Goal: Task Accomplishment & Management: Complete application form

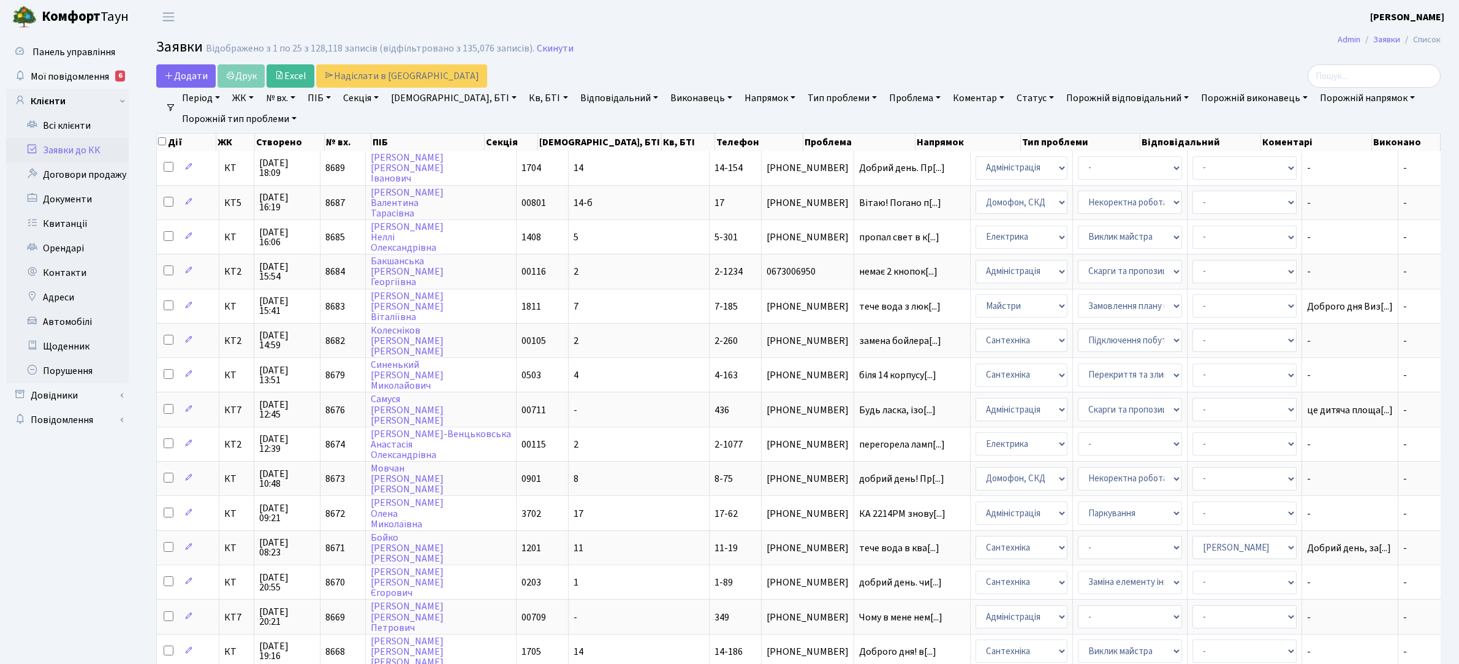
select select "25"
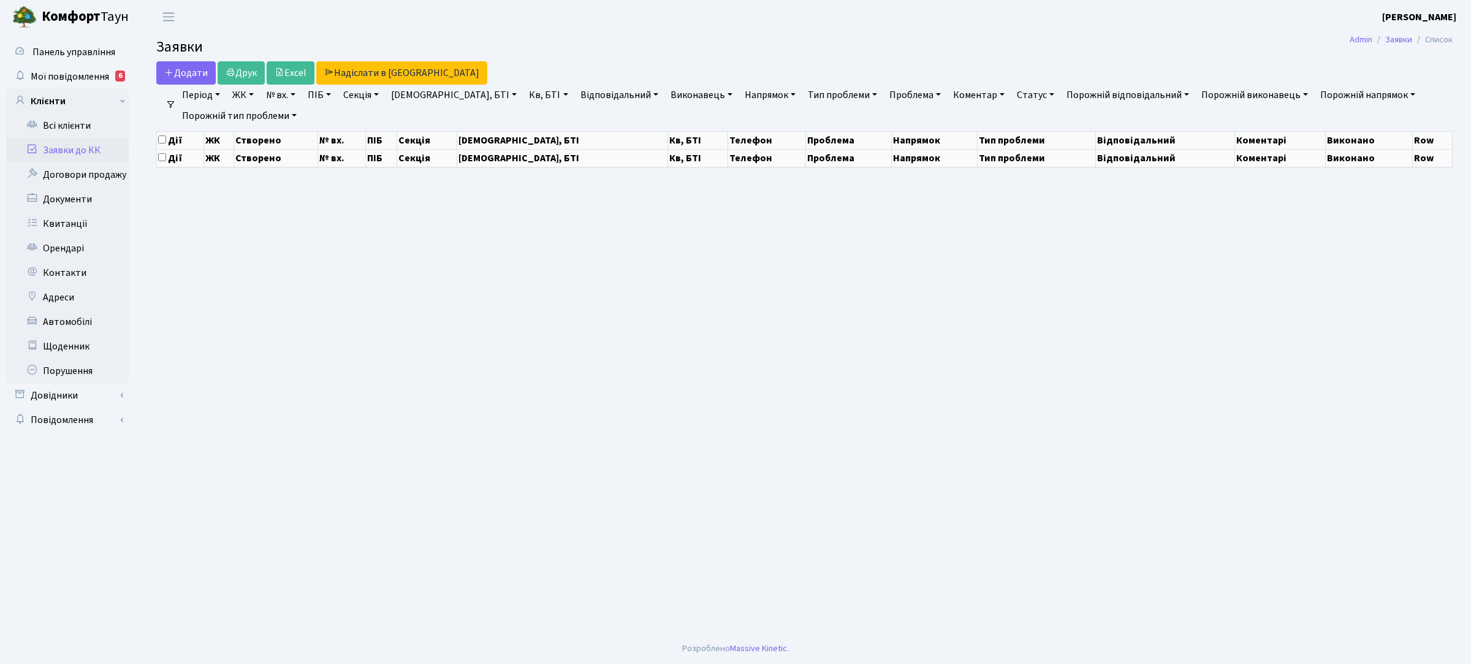
select select "25"
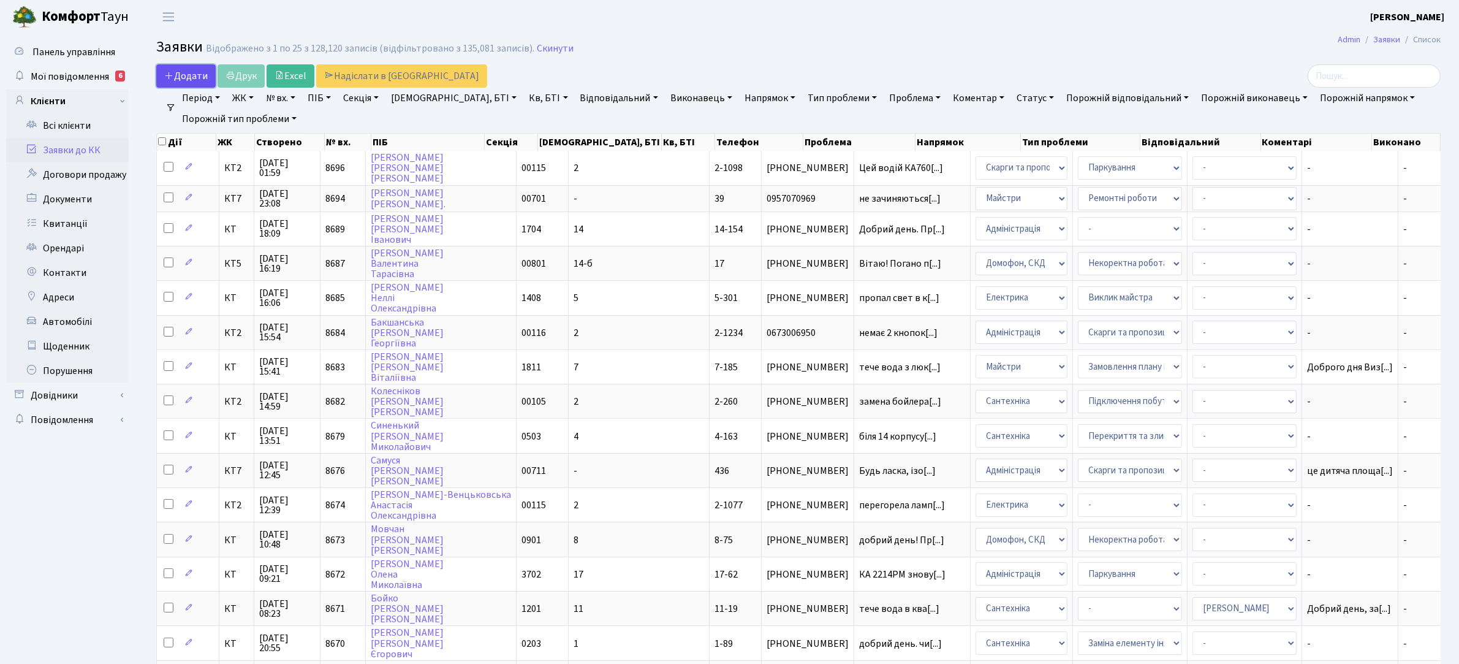
click at [192, 75] on span "Додати" at bounding box center [186, 75] width 44 height 13
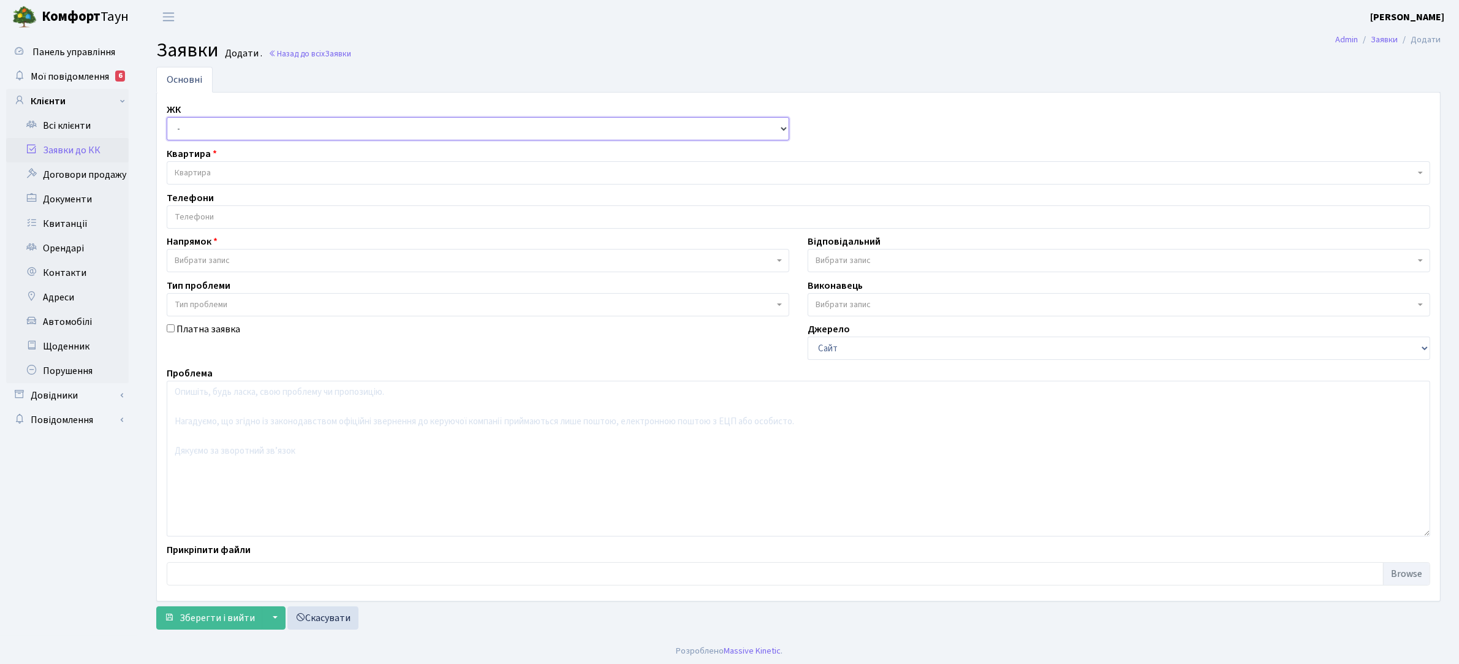
click at [252, 135] on select "- КТ, вул. Регенераторна, 4 КТ2, просп. Соборності, 17 КТ3, вул. Березнева, 16 …" at bounding box center [478, 128] width 623 height 23
select select "271"
click at [167, 118] on select "- КТ, вул. Регенераторна, 4 КТ2, просп. Соборності, 17 КТ3, вул. Березнева, 16 …" at bounding box center [478, 128] width 623 height 23
select select
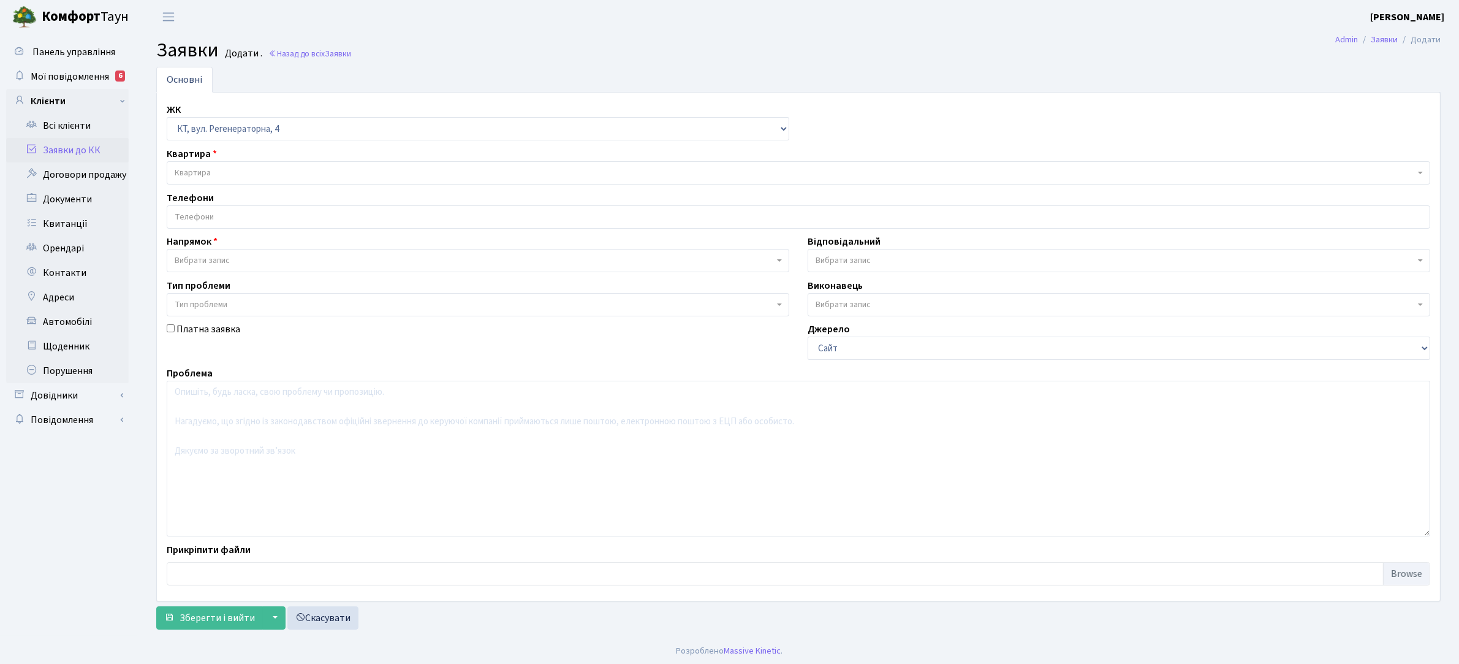
click at [249, 172] on span "Квартира" at bounding box center [795, 173] width 1241 height 12
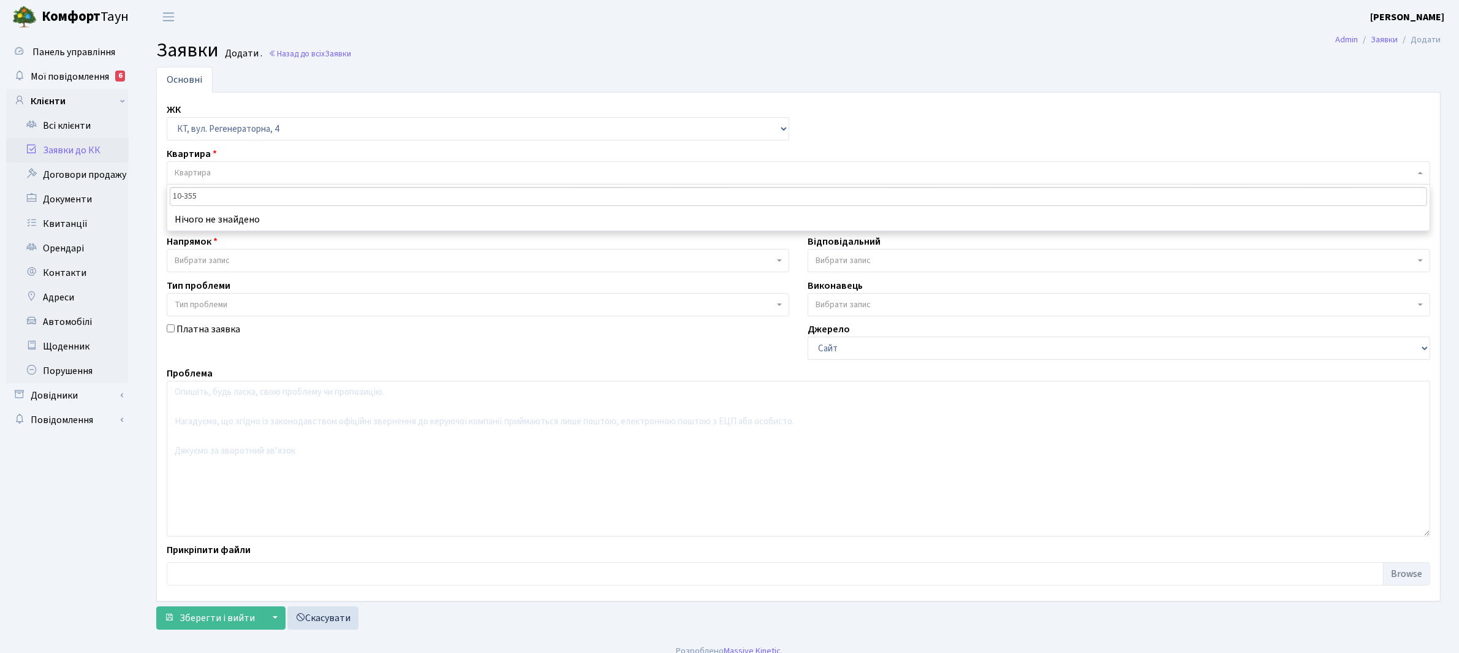
click at [179, 192] on input "10-355" at bounding box center [799, 196] width 1258 height 19
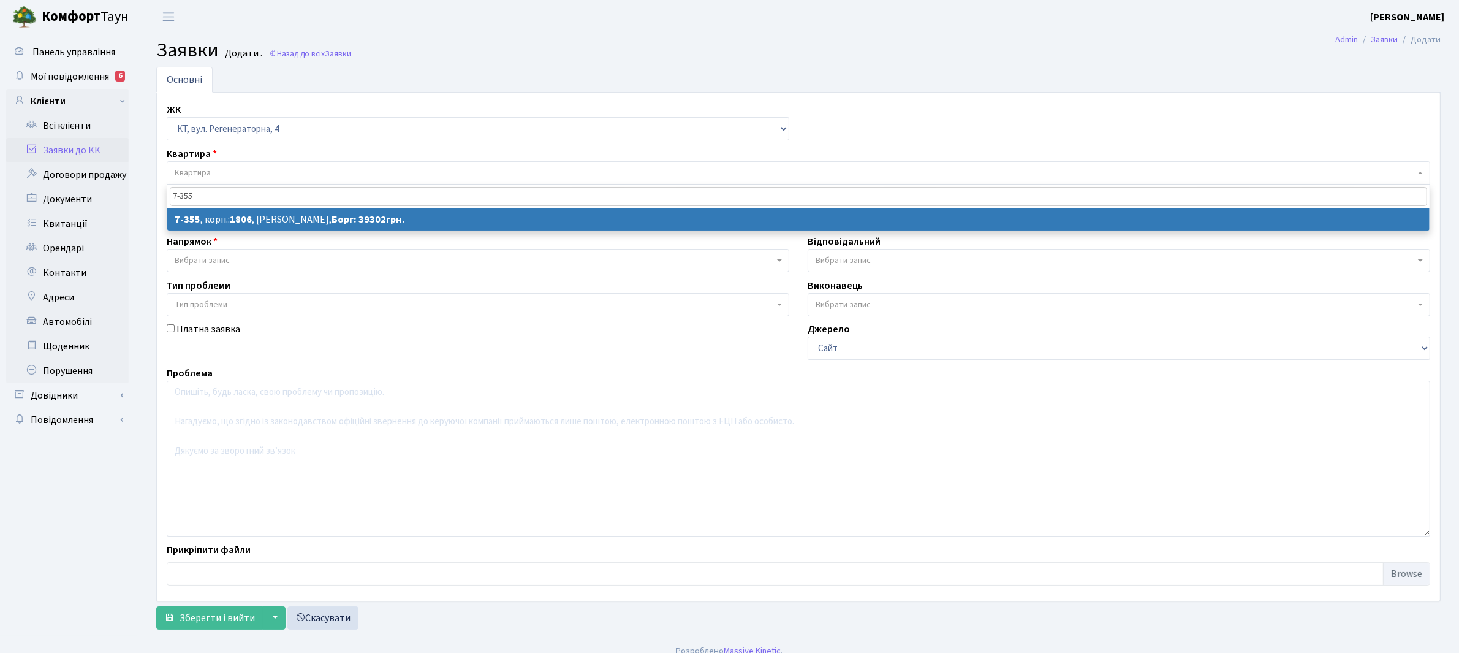
type input "7-355"
select select
select select "4798"
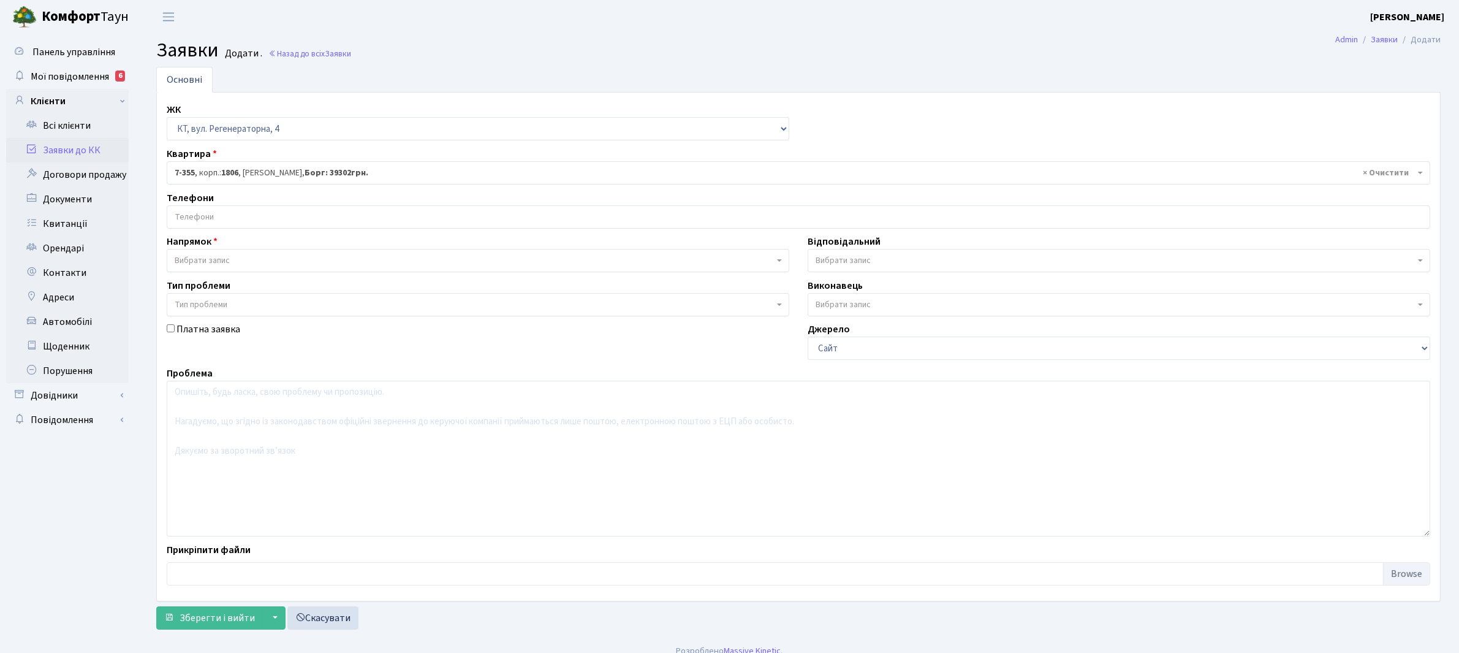
click at [245, 256] on span "Вибрати запис" at bounding box center [474, 260] width 599 height 12
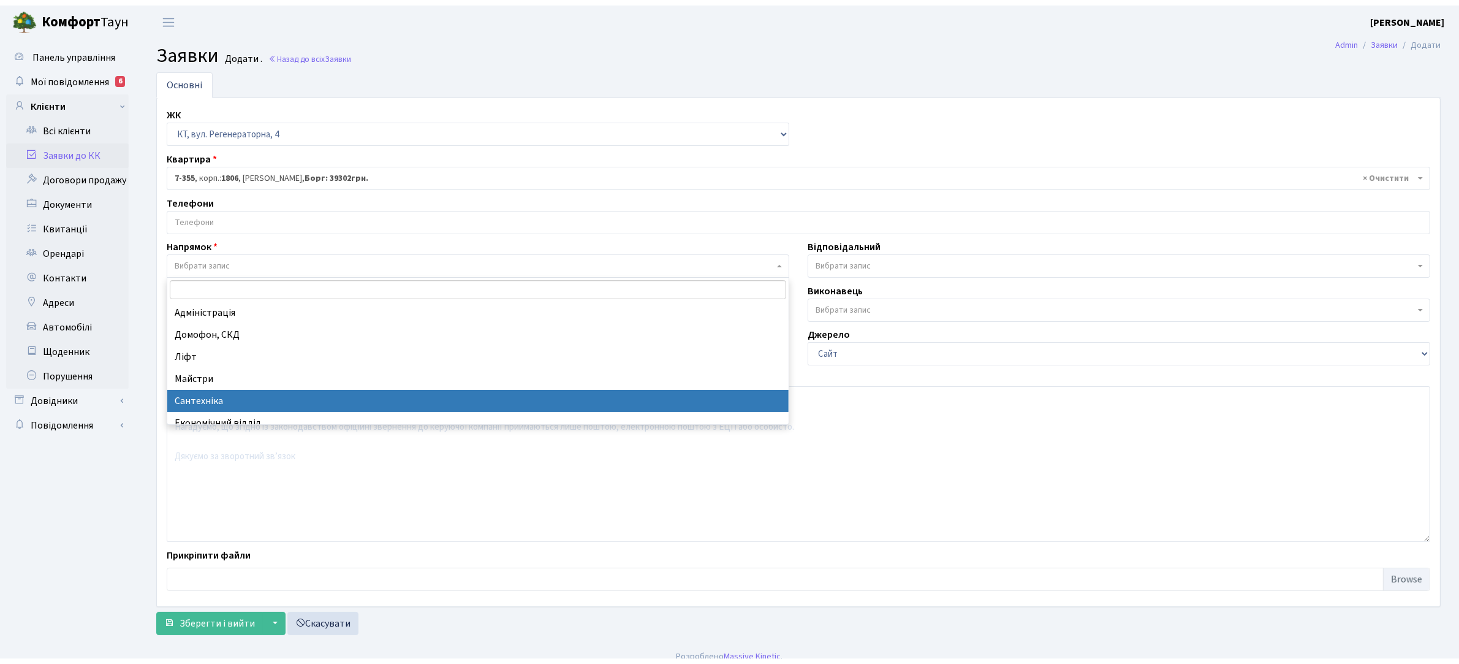
scroll to position [77, 0]
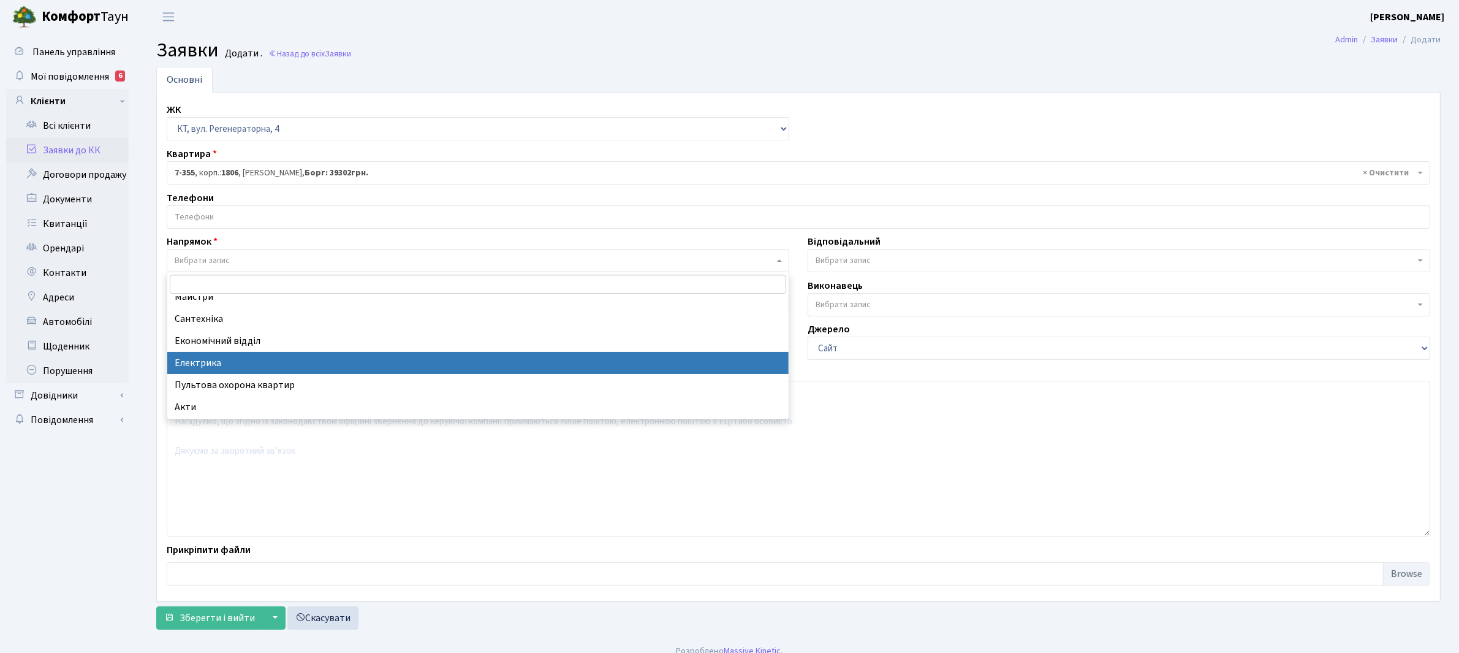
select select "3"
select select
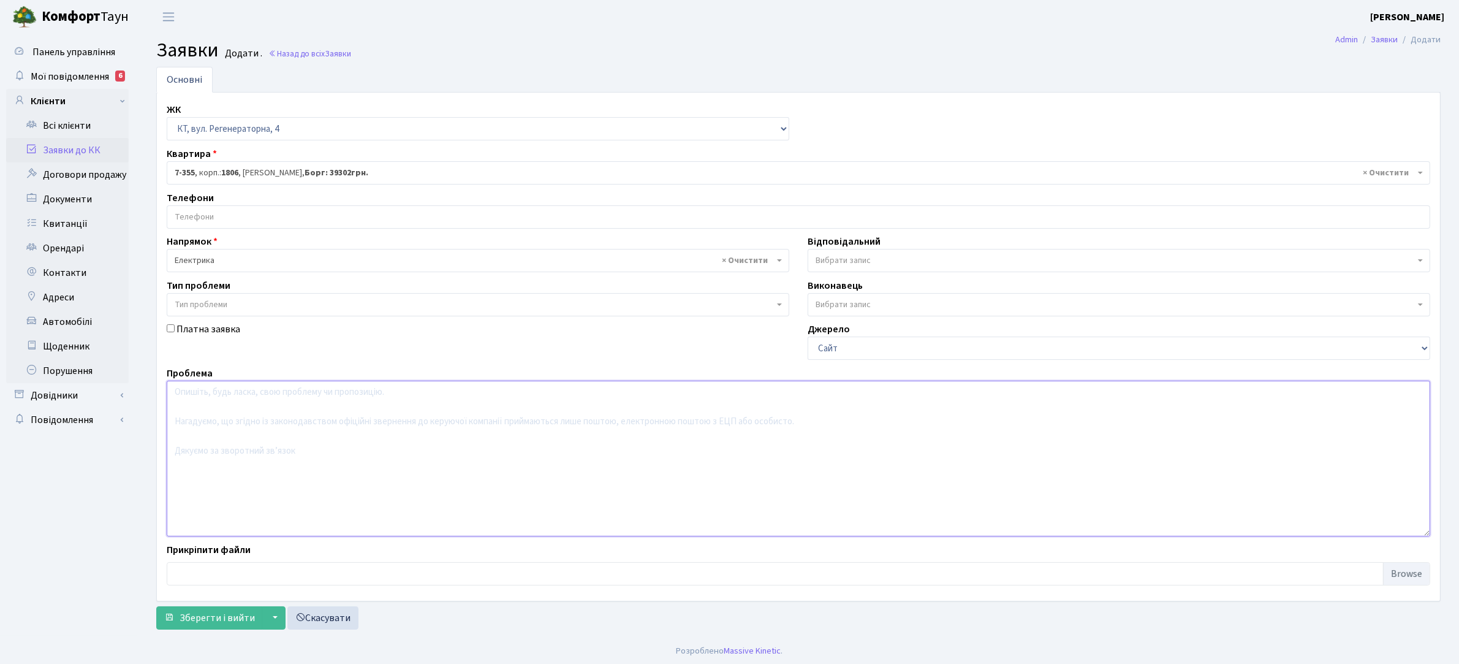
click at [211, 418] on textarea at bounding box center [799, 459] width 1264 height 156
type textarea "На 2му проверсі відсутнє освітлення"
click at [218, 622] on span "Зберегти і вийти" at bounding box center [217, 617] width 75 height 13
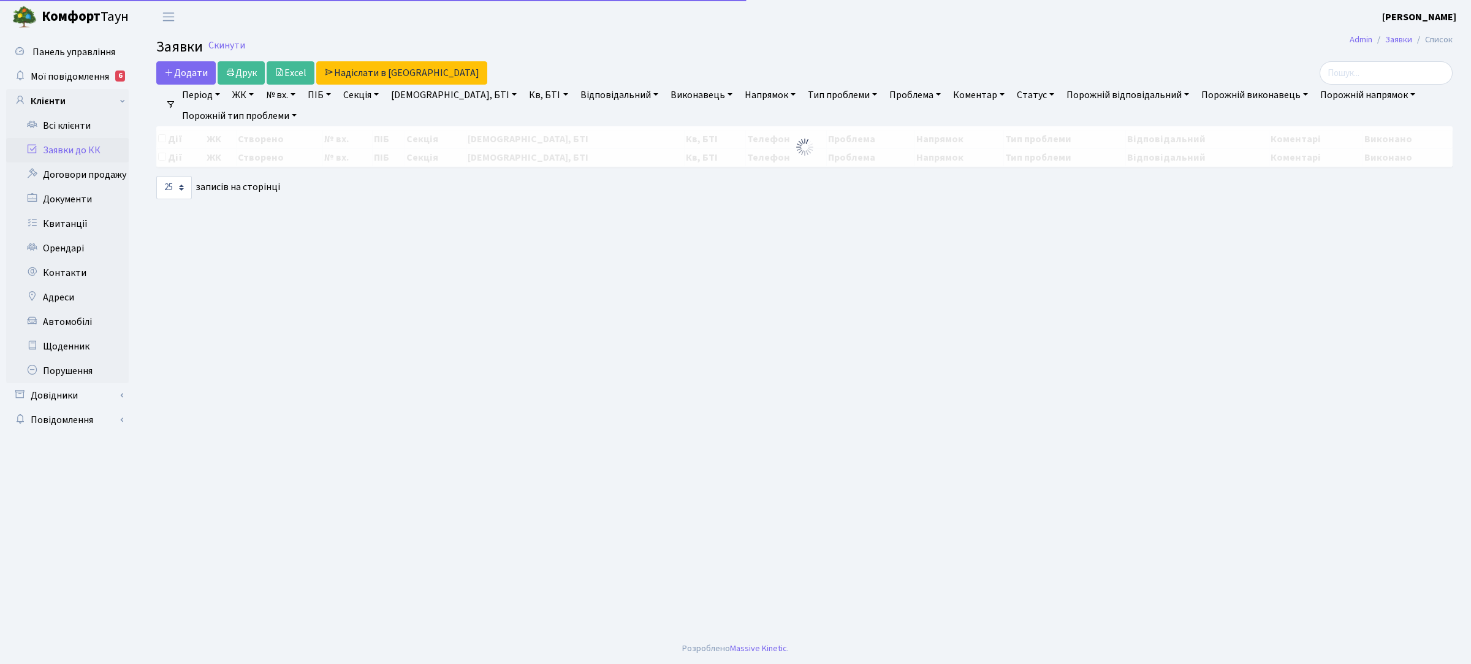
select select "25"
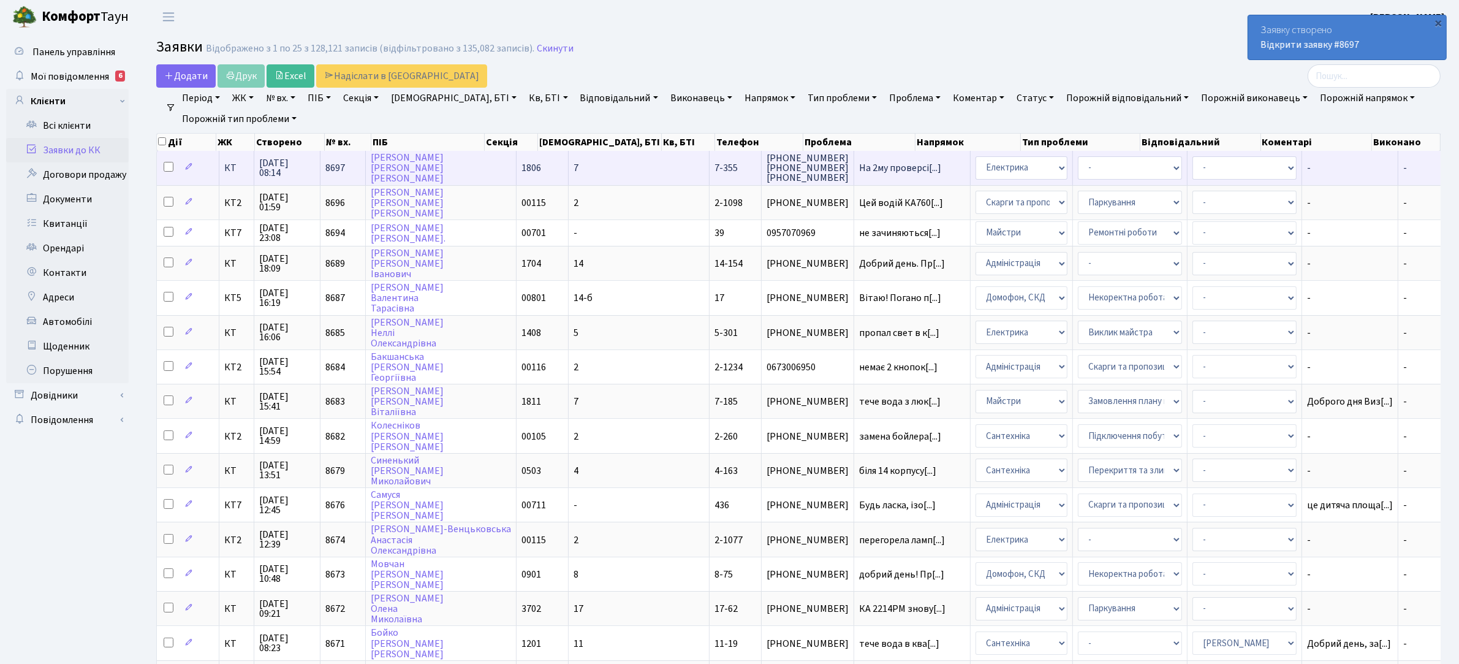
click at [767, 176] on span "(050) 968-03-00 (063) 075-45-61 (050) 384-26-47" at bounding box center [808, 167] width 82 height 29
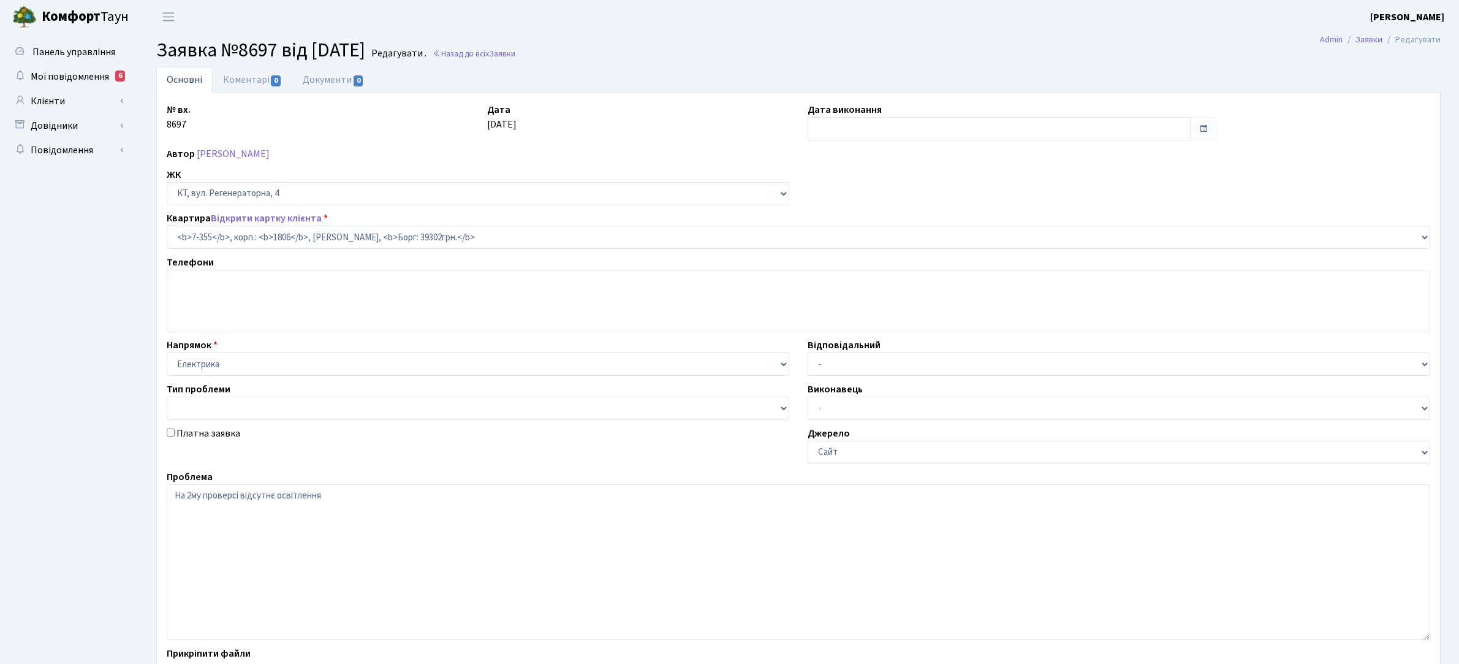
select select "4798"
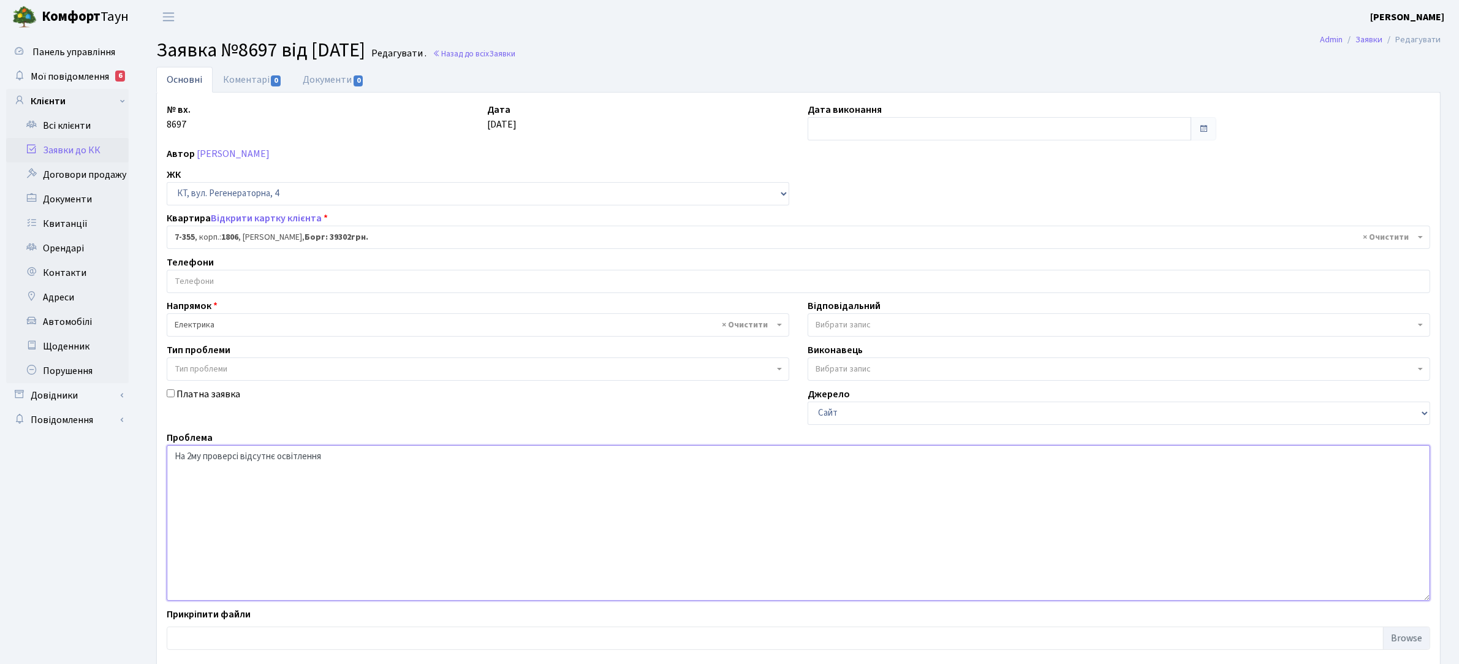
click at [305, 461] on textarea "На 2му проверсі відсутнє освітлення" at bounding box center [799, 523] width 1264 height 156
click at [239, 455] on textarea "На 2му проверсі відсутнє освітлення" at bounding box center [799, 523] width 1264 height 156
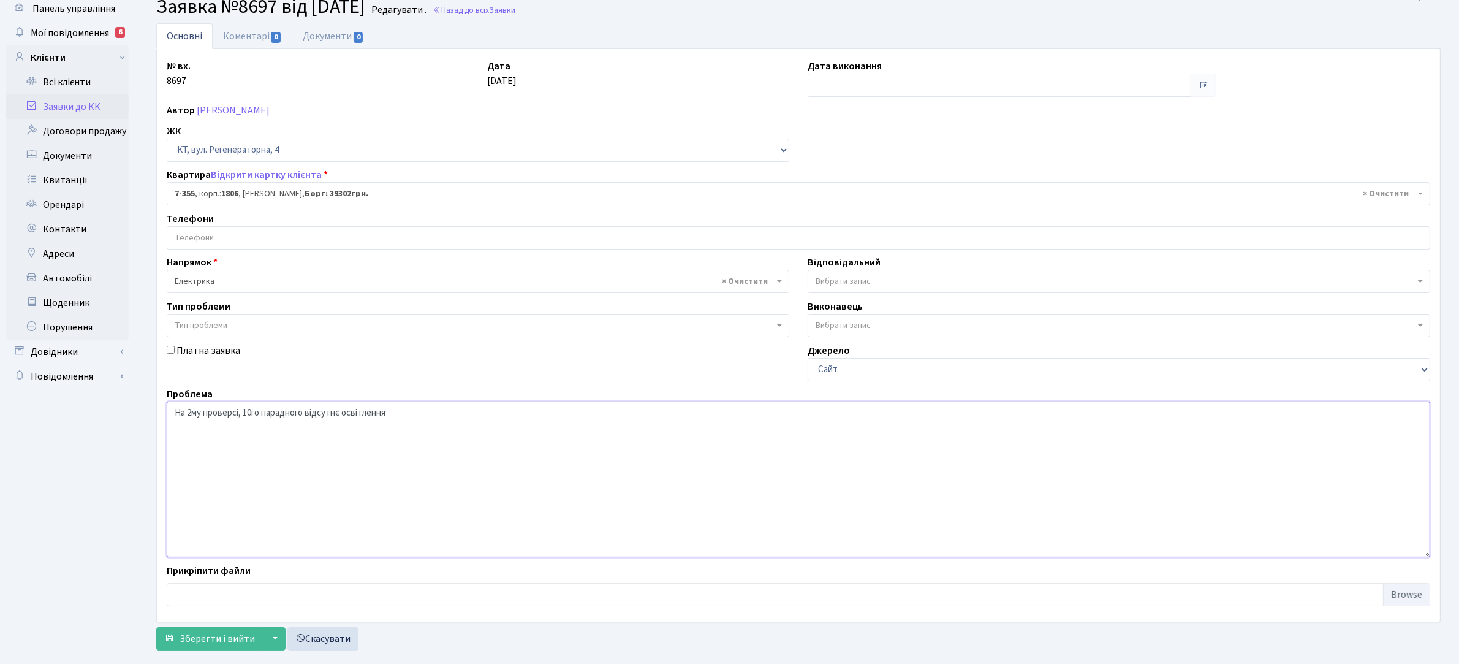
scroll to position [67, 0]
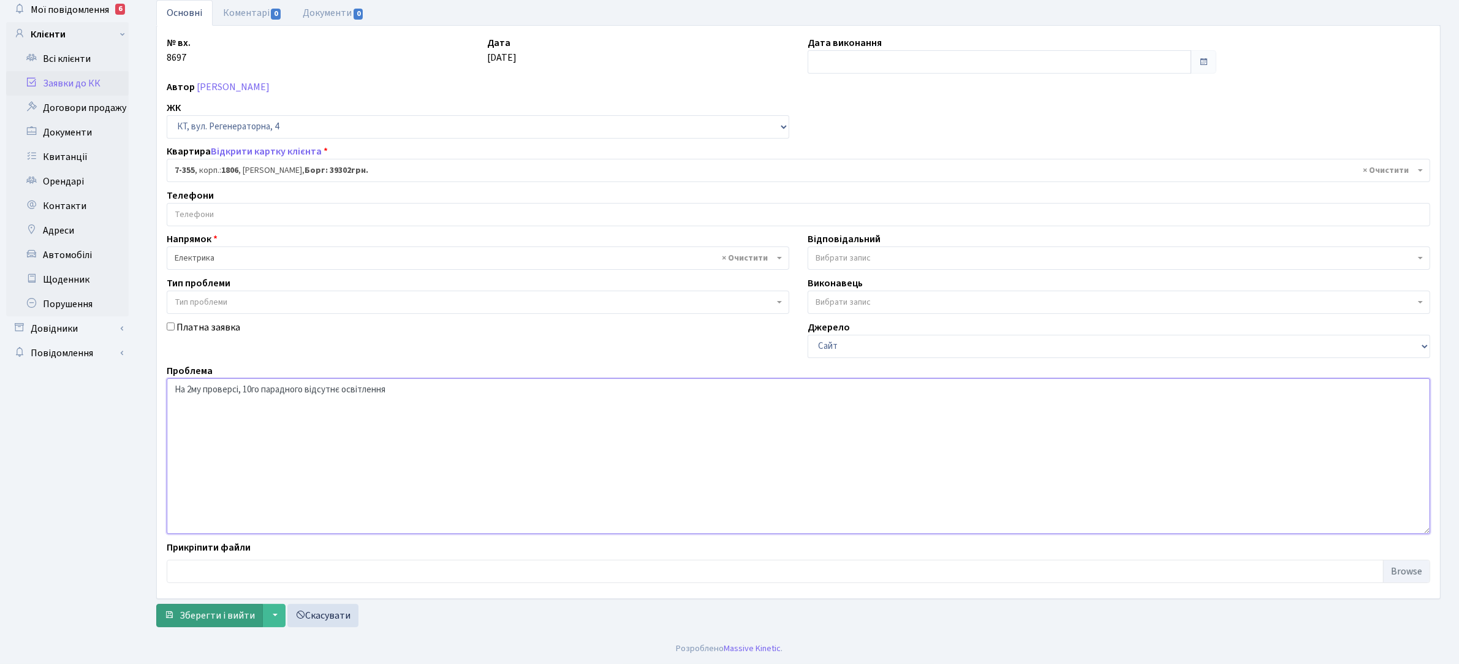
type textarea "На 2му проверсі, 10го парадного відсутнє освітлення"
click at [221, 620] on span "Зберегти і вийти" at bounding box center [217, 615] width 75 height 13
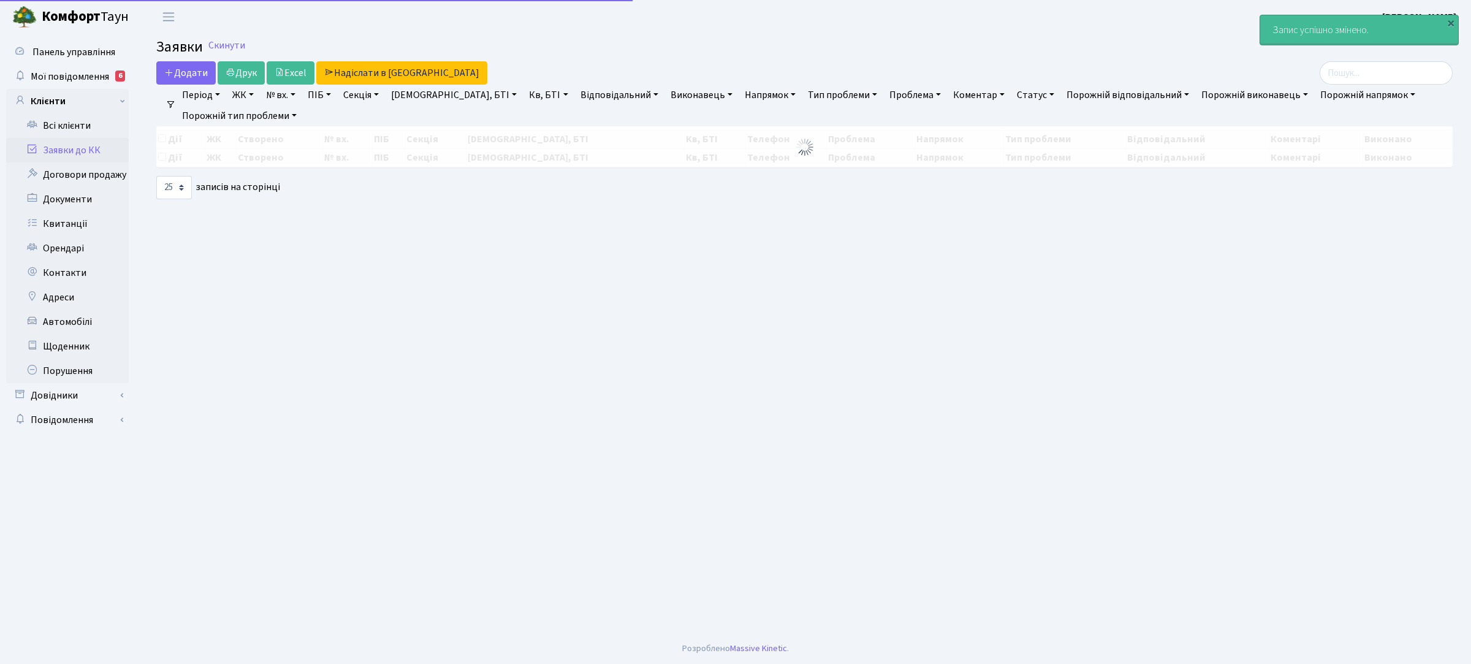
select select "25"
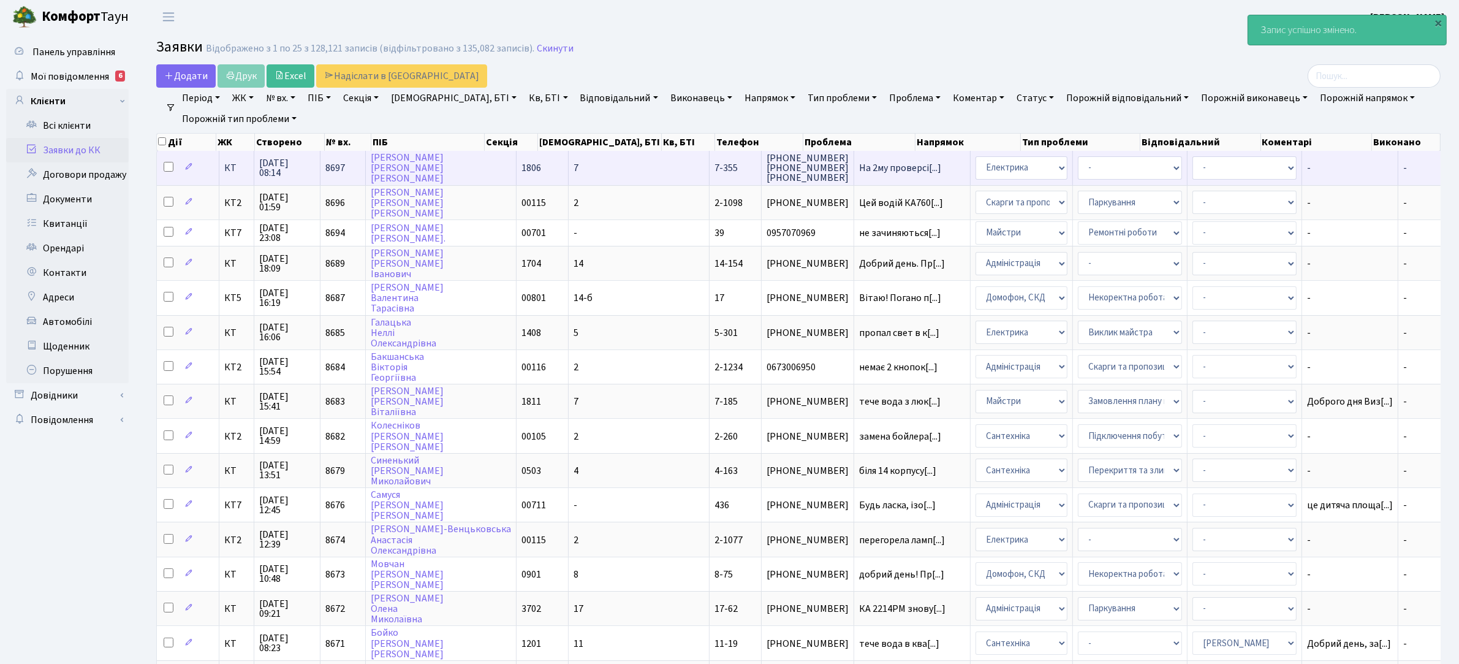
click at [469, 166] on td "[PERSON_NAME]" at bounding box center [441, 168] width 151 height 34
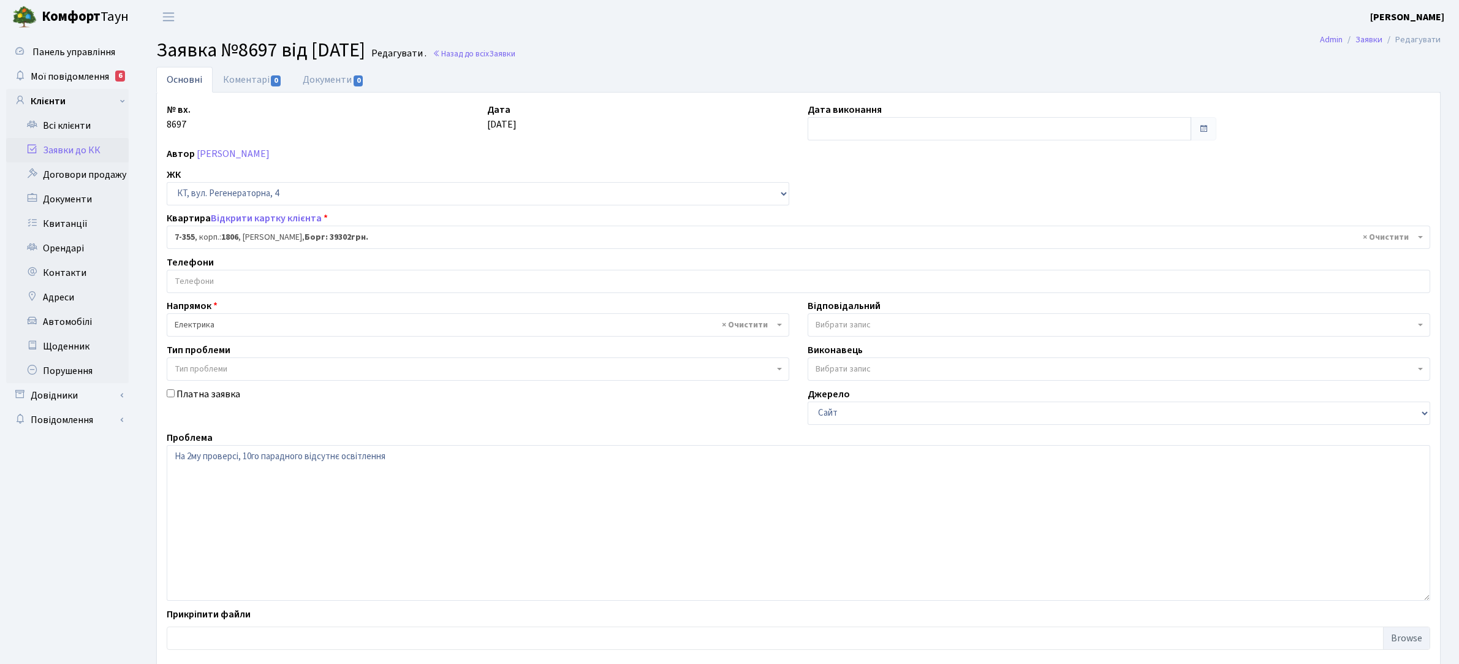
select select "4798"
click at [67, 148] on link "Заявки до КК" at bounding box center [67, 150] width 123 height 25
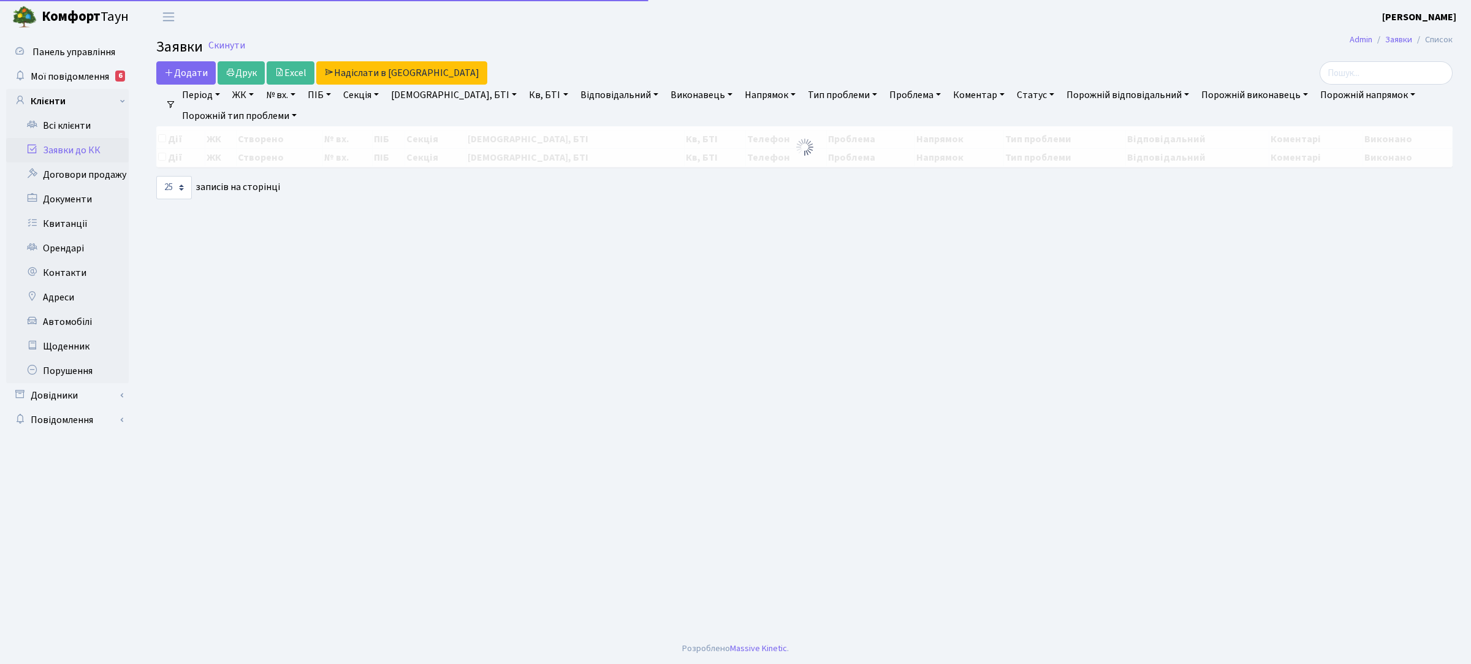
select select "25"
